Goal: Obtain resource: Obtain resource

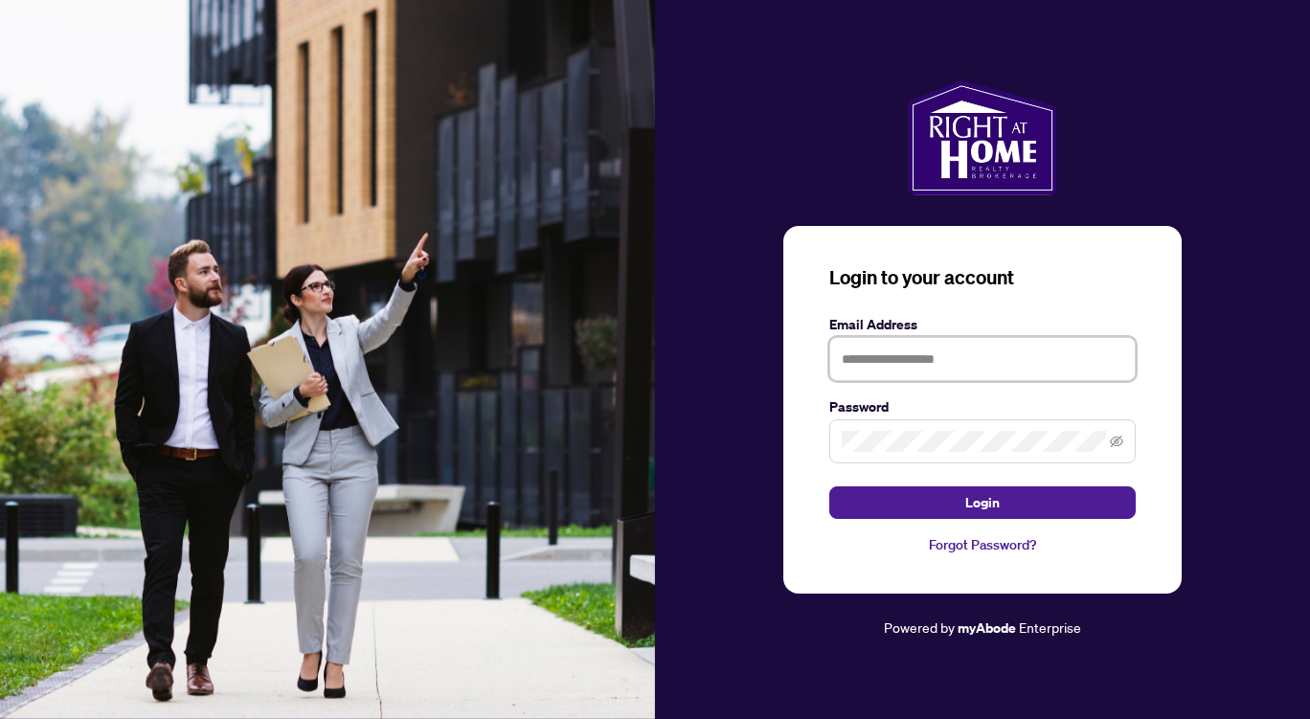
type input "**********"
click at [1001, 503] on button "Login" at bounding box center [982, 502] width 306 height 33
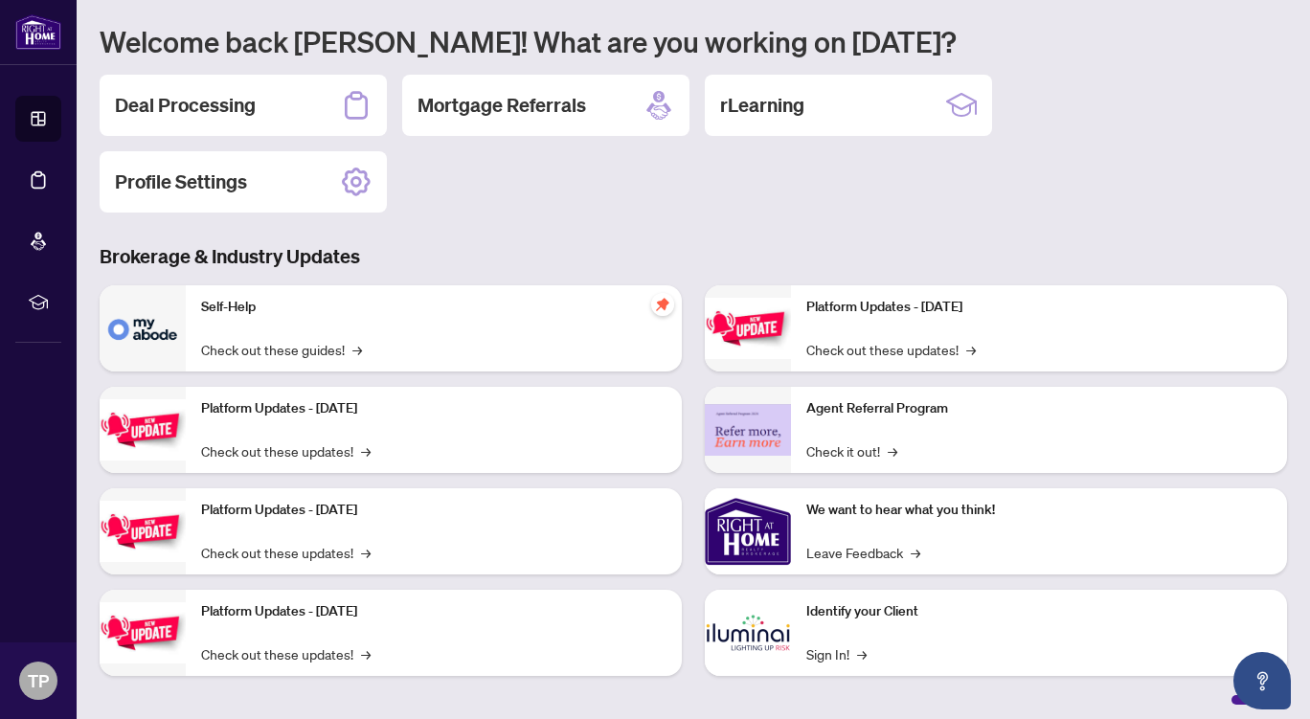
click at [231, 105] on h2 "Deal Processing" at bounding box center [185, 105] width 141 height 27
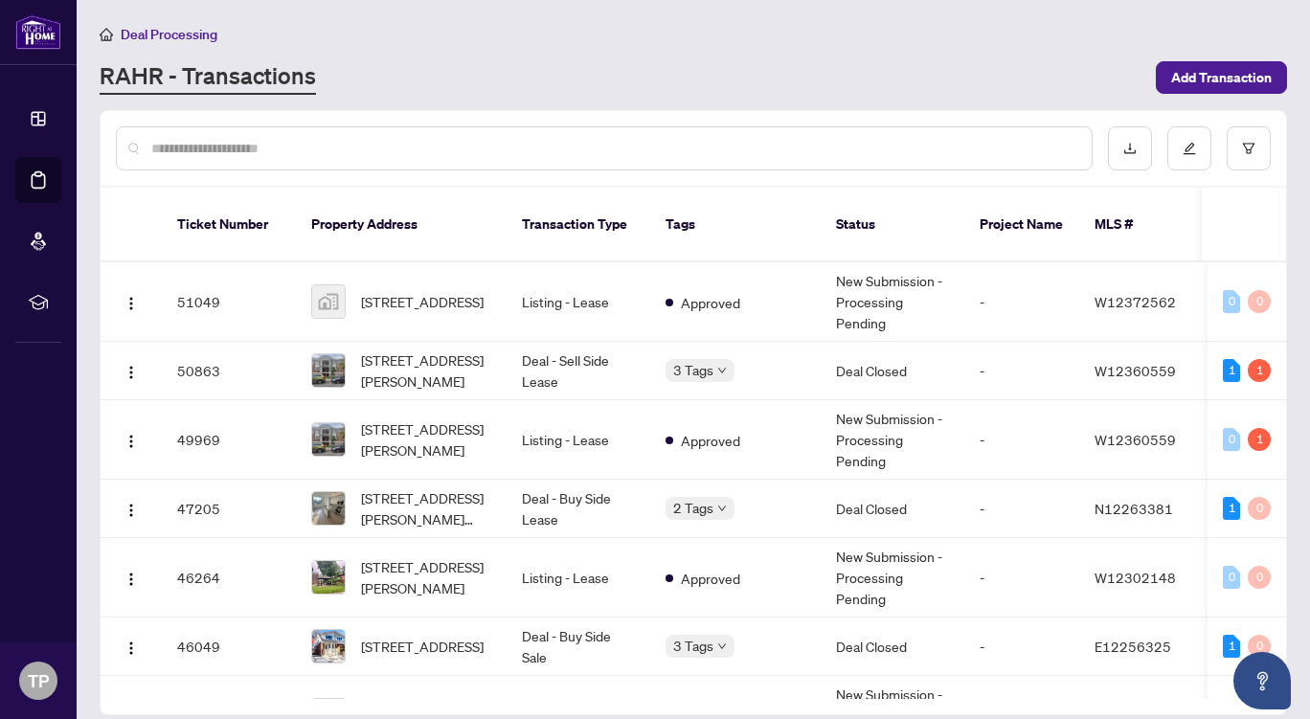
click at [275, 152] on input "text" at bounding box center [613, 148] width 925 height 21
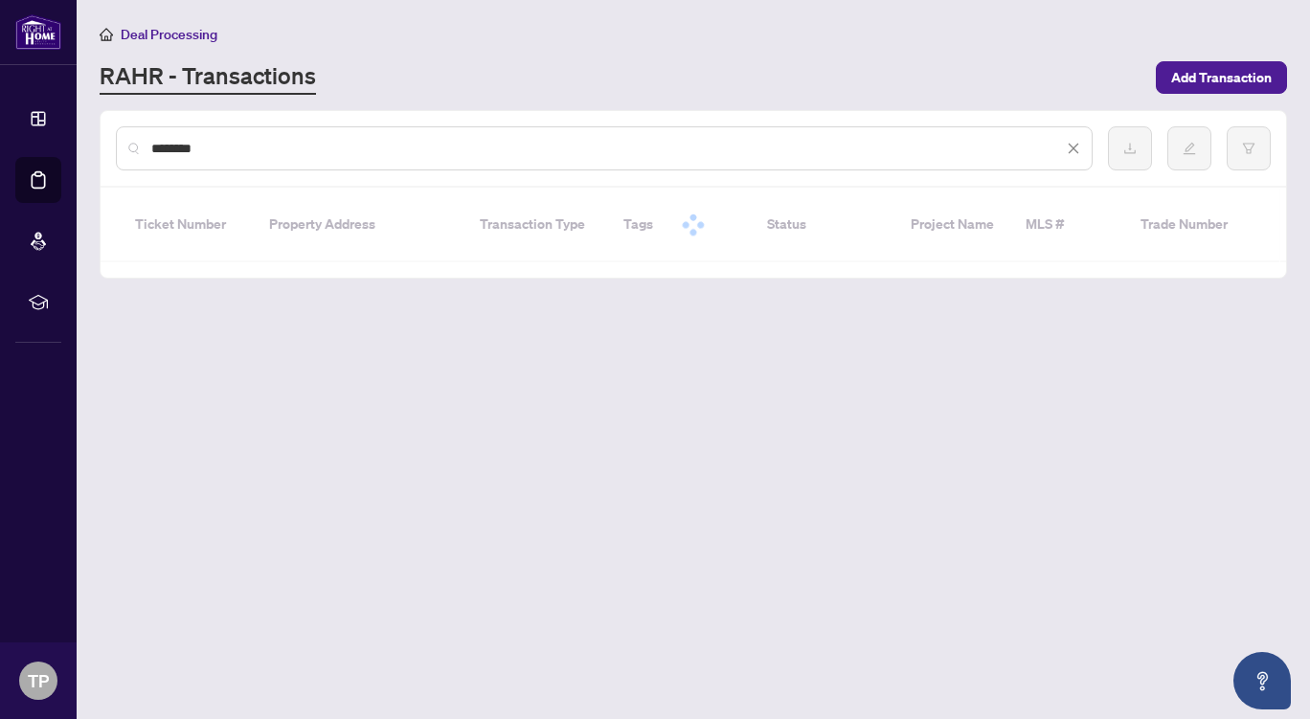
type input "*********"
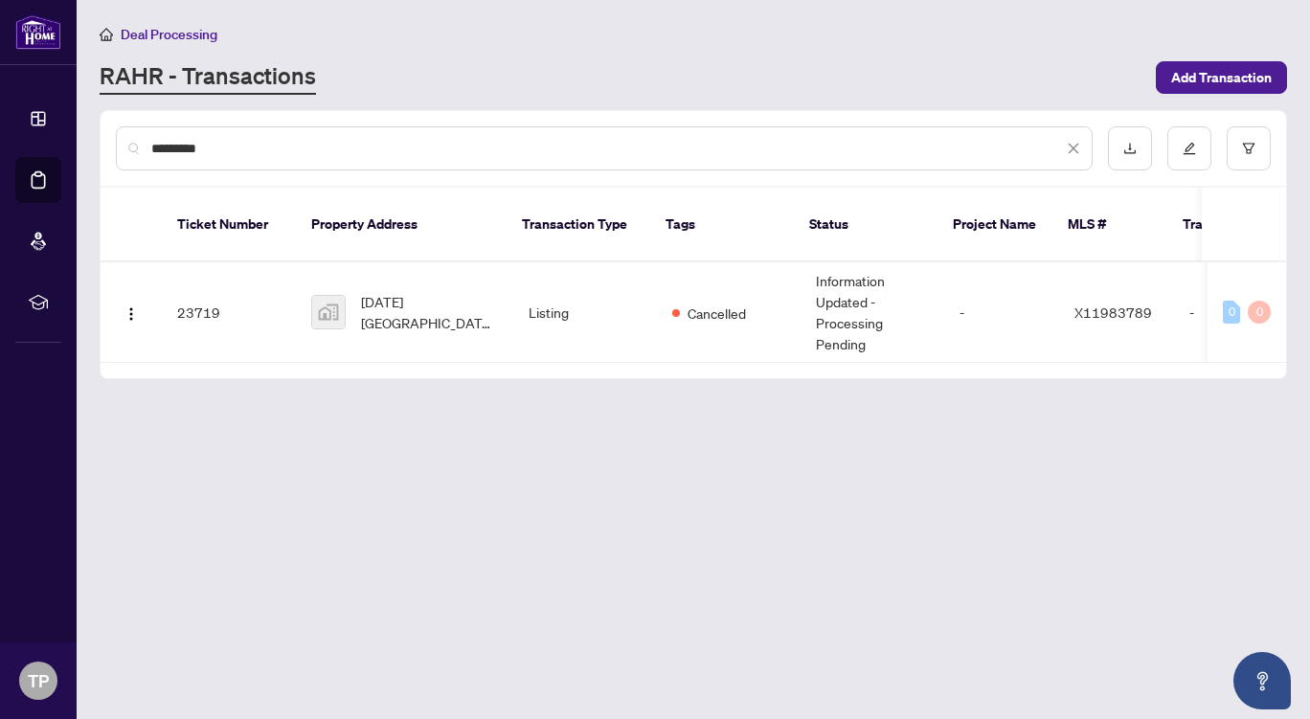
click at [457, 295] on span "[DATE][GEOGRAPHIC_DATA], [GEOGRAPHIC_DATA], [GEOGRAPHIC_DATA], [GEOGRAPHIC_DATA]" at bounding box center [429, 312] width 137 height 42
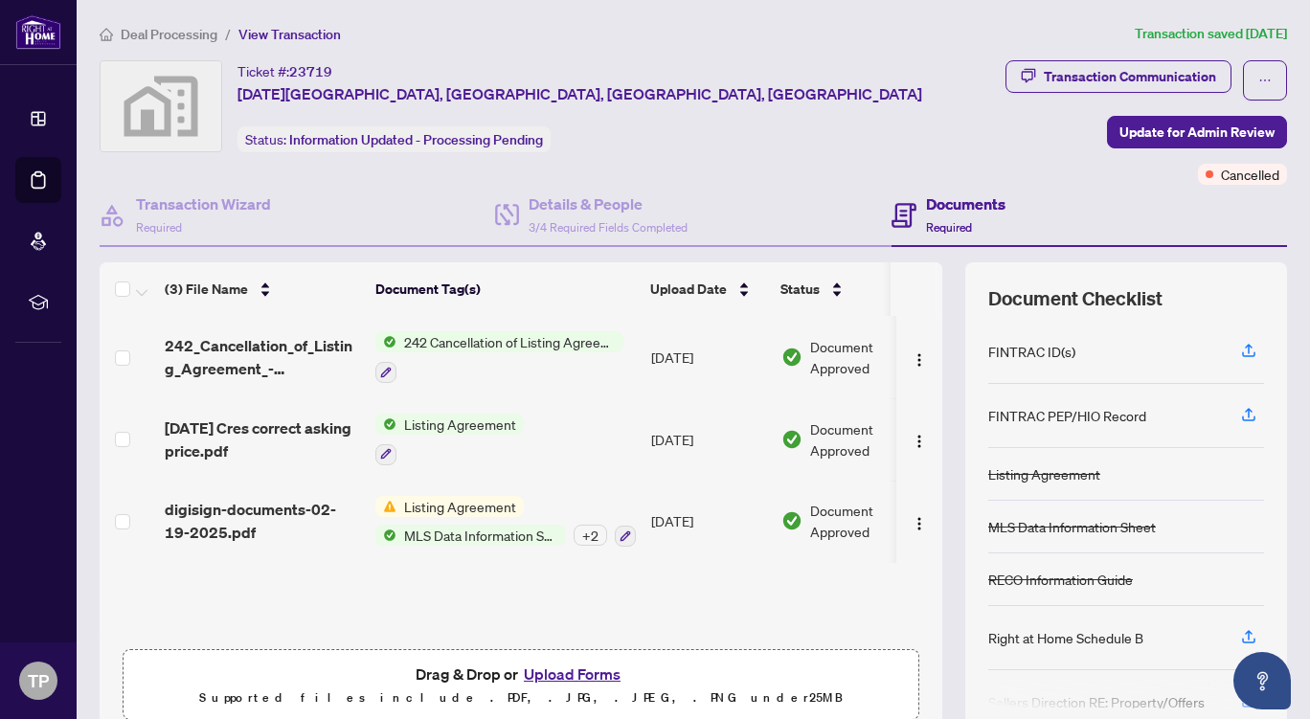
click at [486, 428] on span "Listing Agreement" at bounding box center [459, 424] width 127 height 21
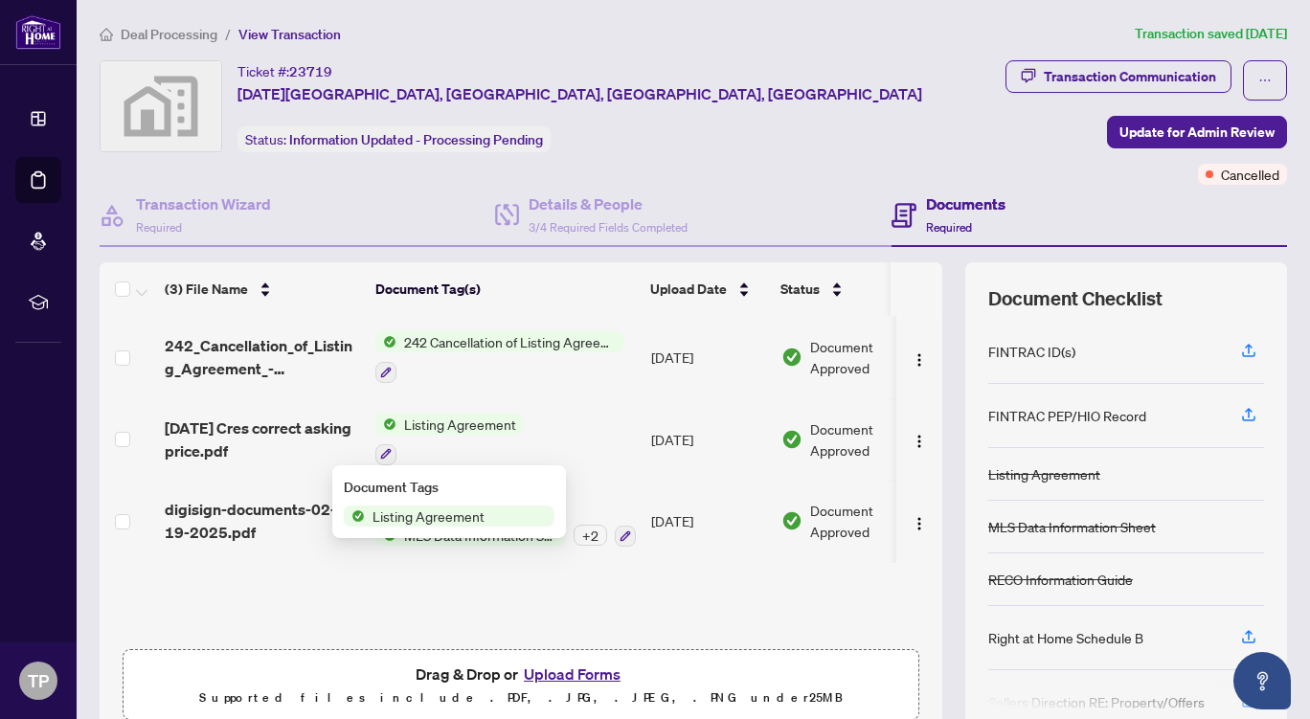
click at [466, 523] on span "Listing Agreement" at bounding box center [428, 516] width 127 height 21
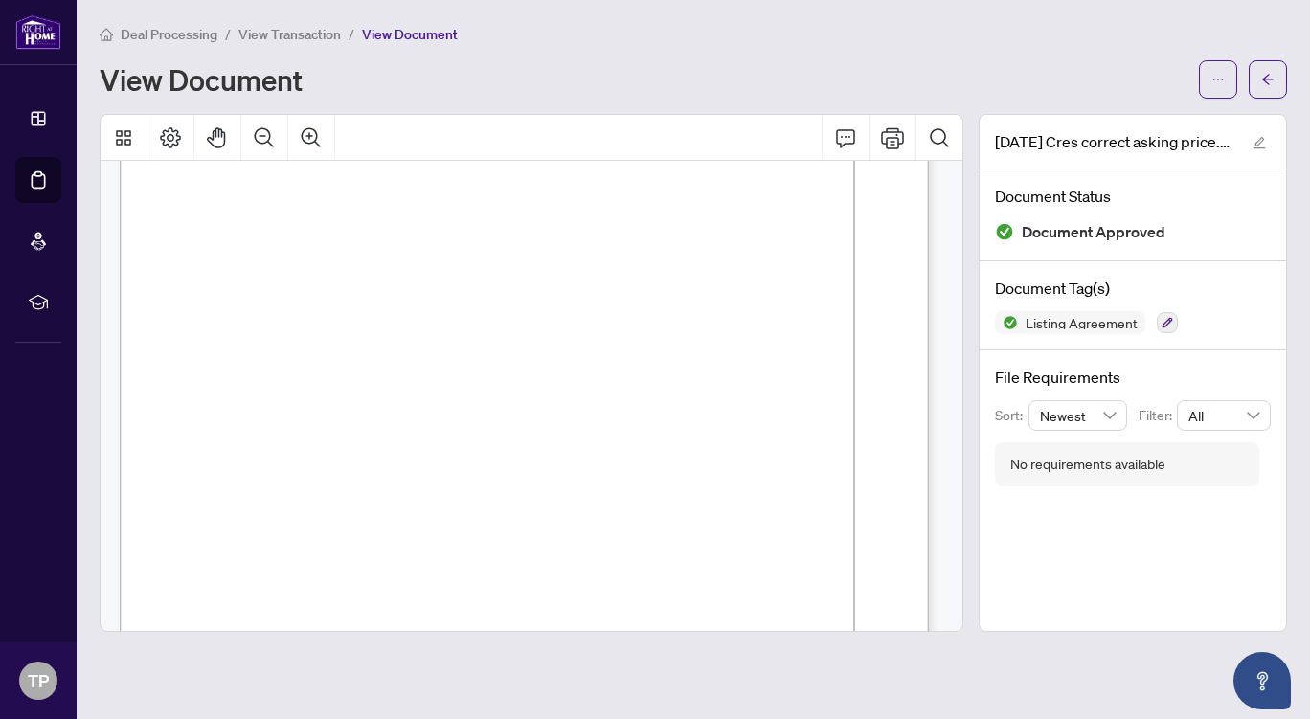
scroll to position [207, 0]
click at [893, 138] on button "Print" at bounding box center [893, 138] width 46 height 46
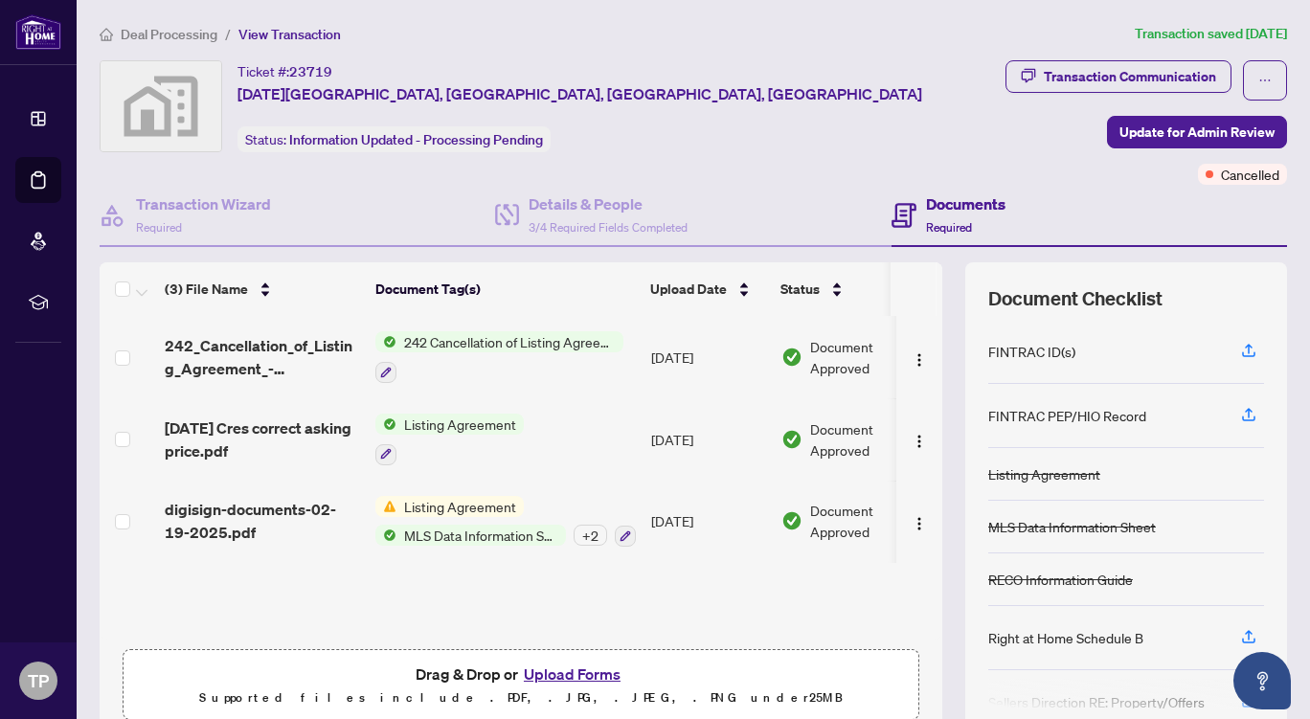
click at [489, 538] on span "MLS Data Information Sheet" at bounding box center [481, 535] width 170 height 21
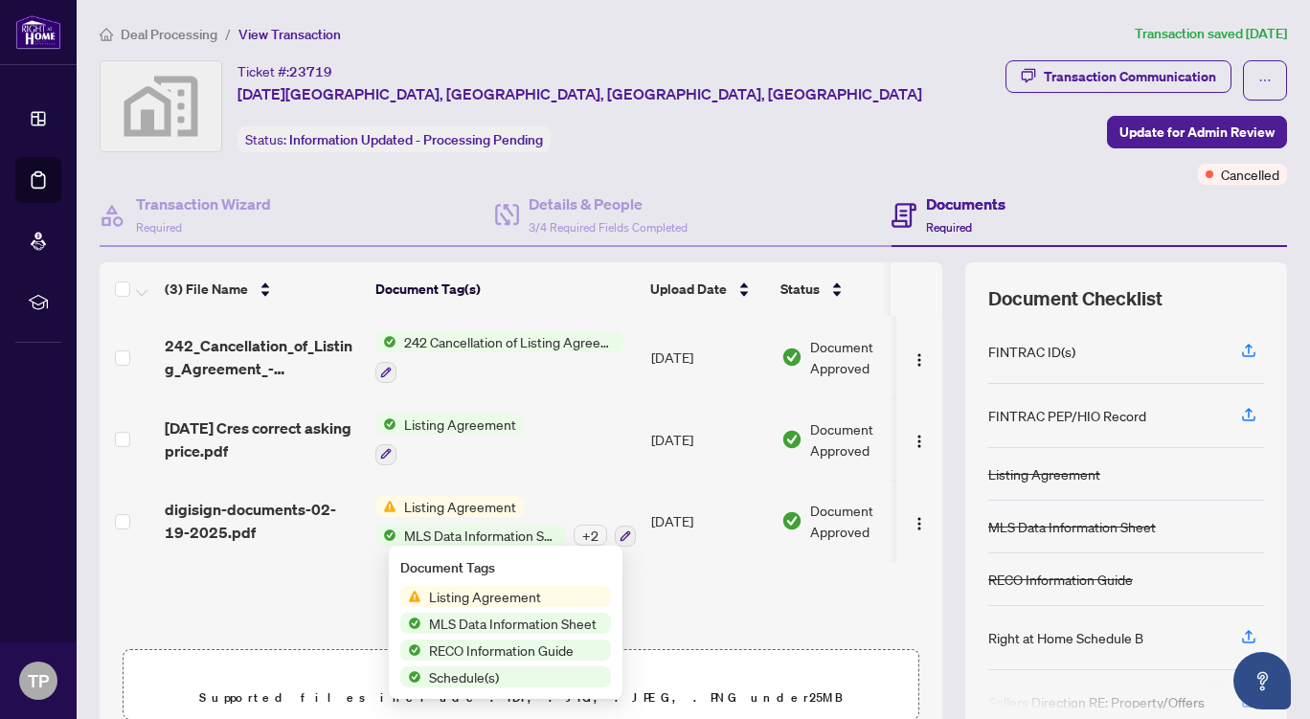
click at [598, 626] on span "MLS Data Information Sheet" at bounding box center [512, 623] width 183 height 21
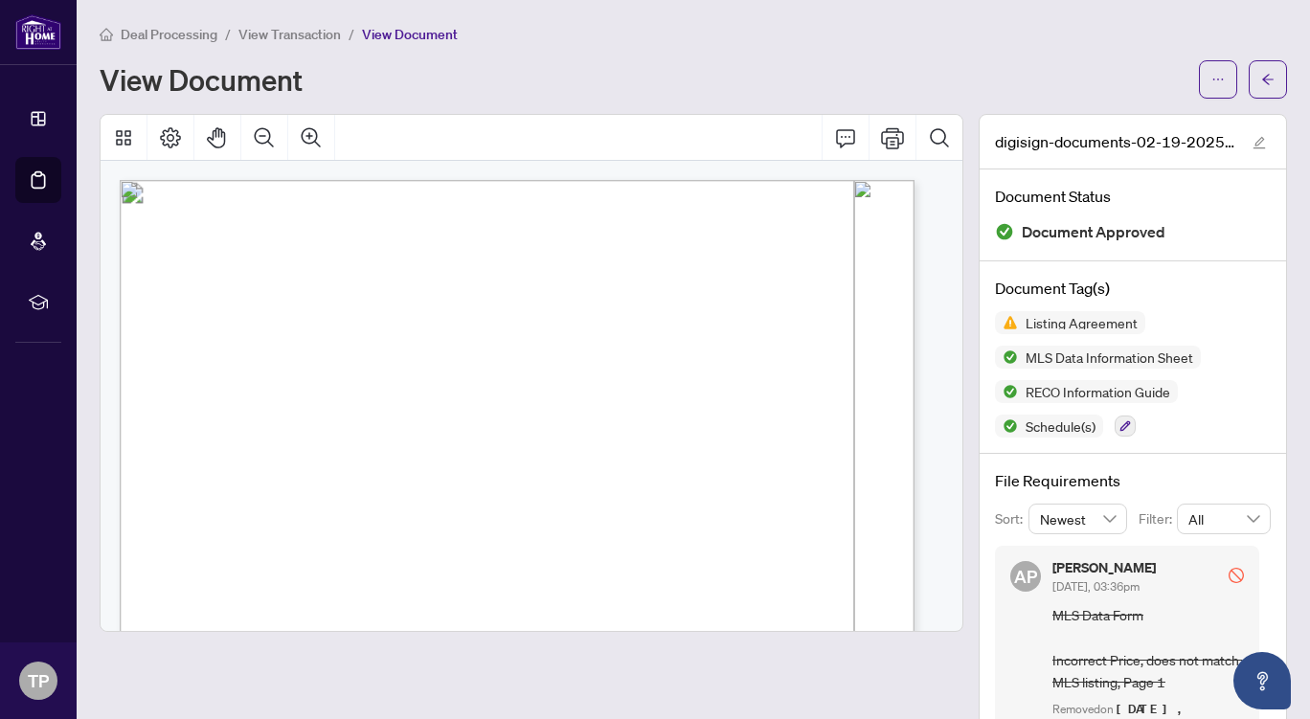
click at [872, 141] on button "Print" at bounding box center [893, 138] width 46 height 46
